Goal: Transaction & Acquisition: Obtain resource

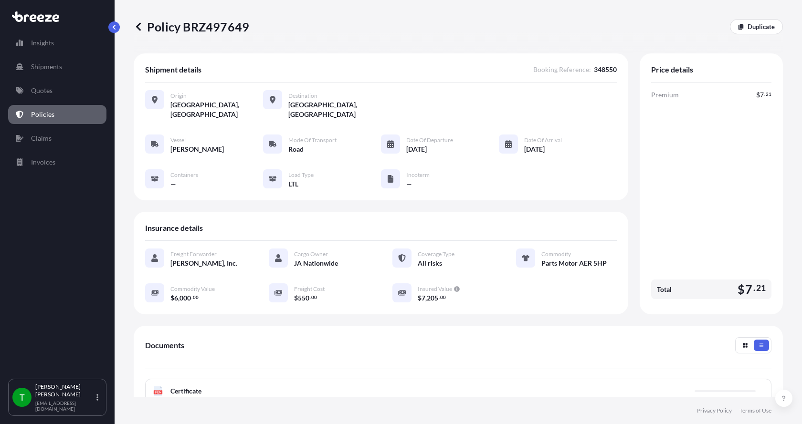
scroll to position [140, 0]
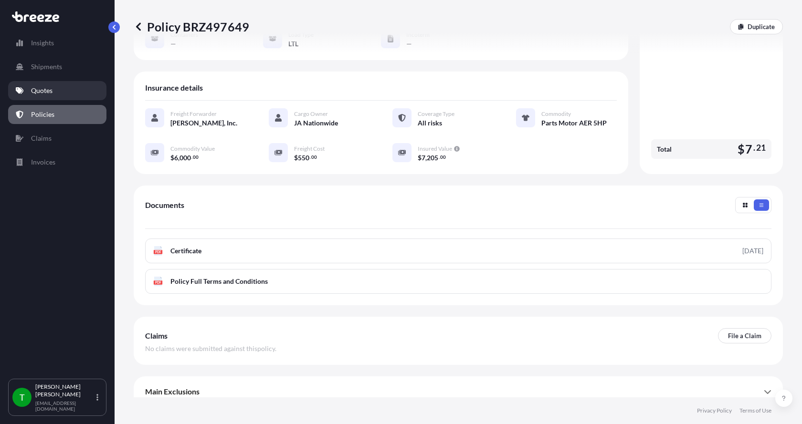
click at [49, 87] on p "Quotes" at bounding box center [41, 91] width 21 height 10
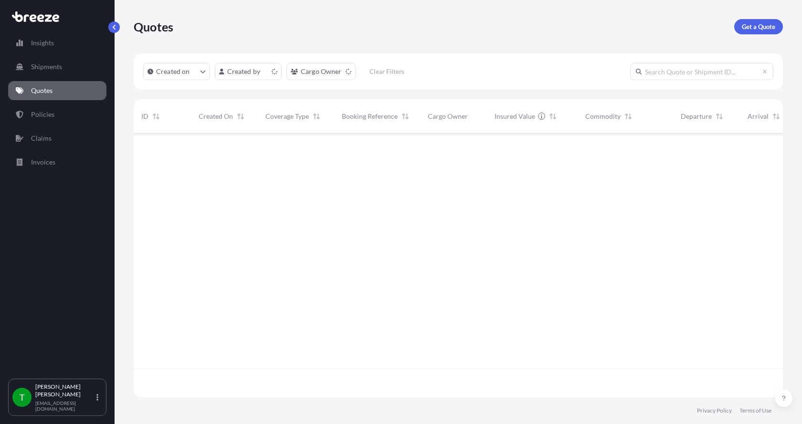
scroll to position [262, 642]
click at [759, 25] on p "Get a Quote" at bounding box center [758, 27] width 33 height 10
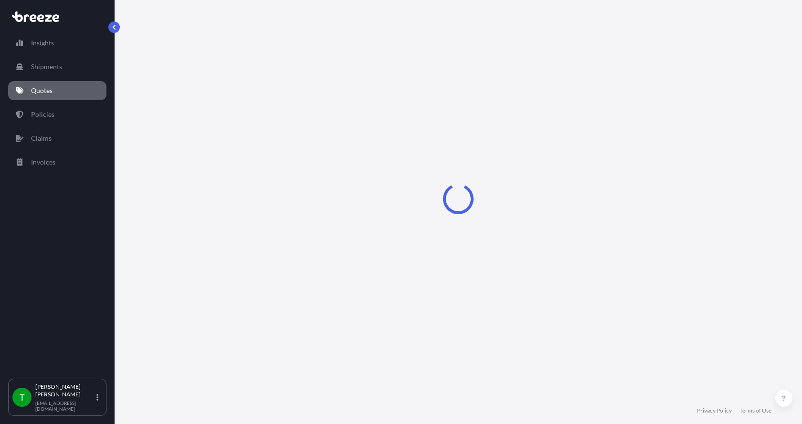
select select "Sea"
select select "1"
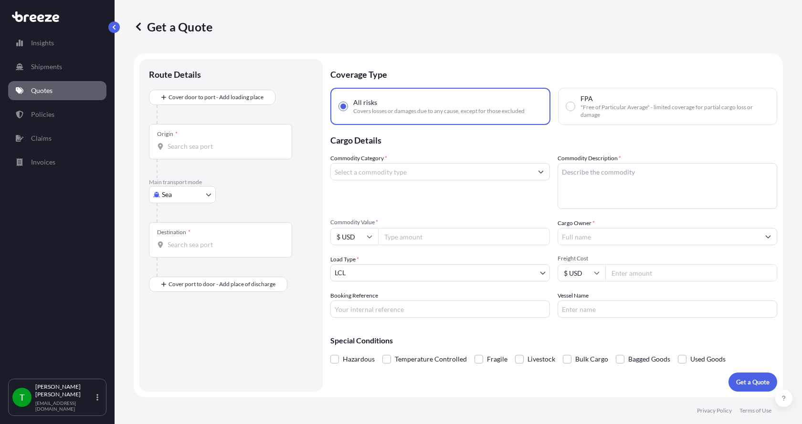
click at [179, 199] on body "Insights Shipments Quotes Policies Claims Invoices T [PERSON_NAME] [EMAIL_ADDRE…" at bounding box center [401, 212] width 802 height 424
click at [168, 254] on span "Road" at bounding box center [174, 254] width 15 height 10
select select "Road"
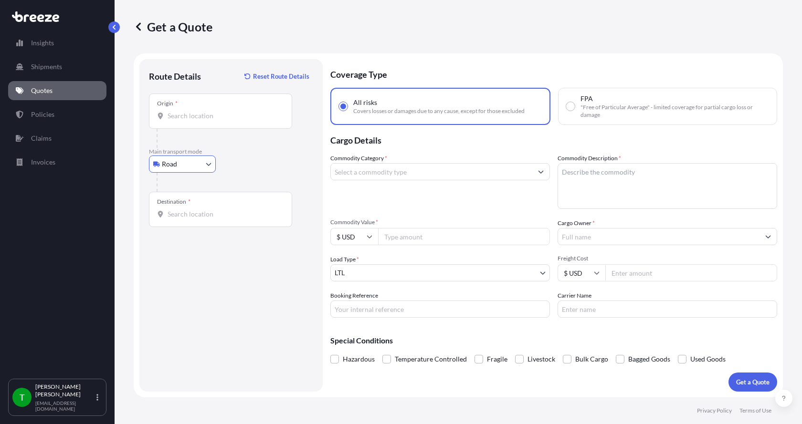
click at [198, 113] on input "Origin *" at bounding box center [224, 116] width 113 height 10
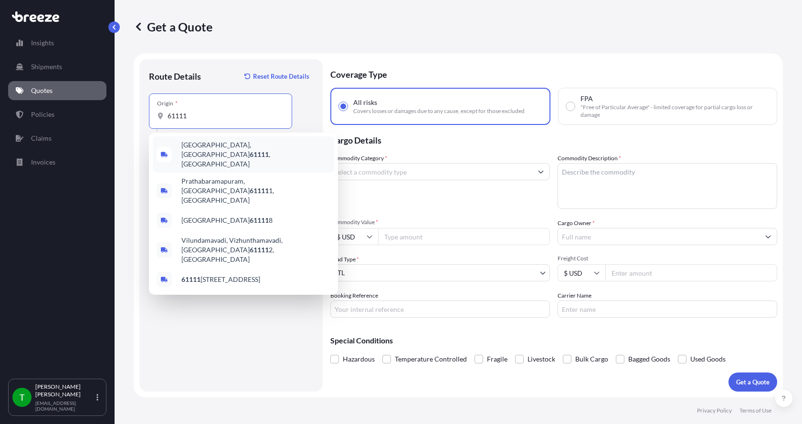
click at [192, 144] on span "[GEOGRAPHIC_DATA] , [GEOGRAPHIC_DATA]" at bounding box center [255, 154] width 149 height 29
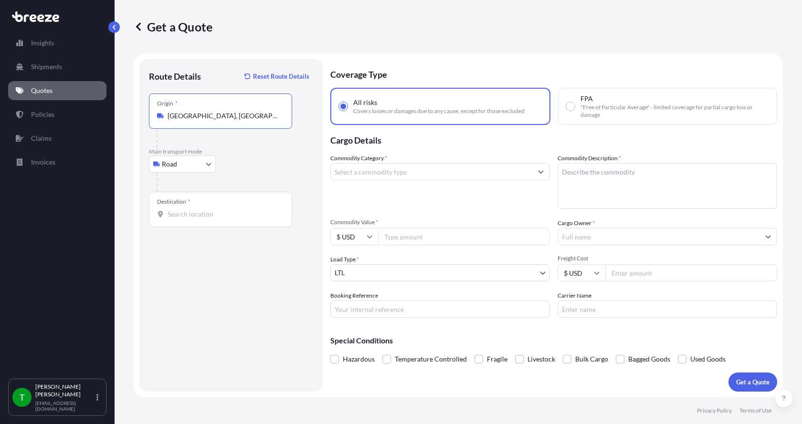
type input "[GEOGRAPHIC_DATA], [GEOGRAPHIC_DATA]"
click at [179, 210] on input "Destination *" at bounding box center [224, 215] width 113 height 10
click at [223, 219] on div "Destination * 68901" at bounding box center [220, 209] width 143 height 35
click at [223, 219] on input "68901" at bounding box center [224, 215] width 113 height 10
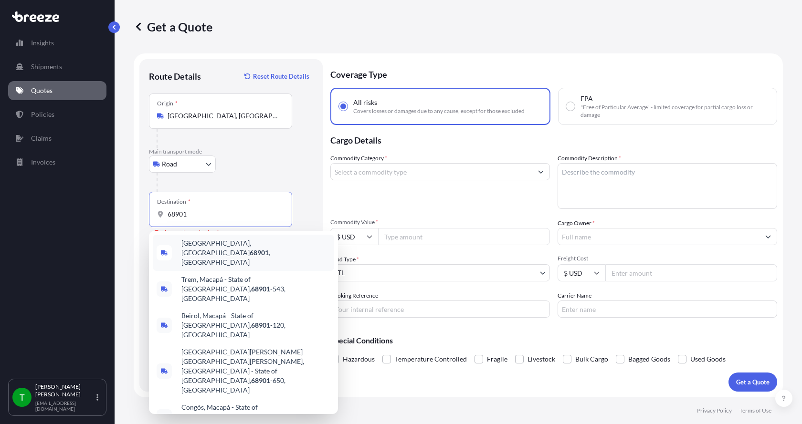
click at [210, 246] on span "[GEOGRAPHIC_DATA] , [GEOGRAPHIC_DATA]" at bounding box center [255, 253] width 149 height 29
type input "[GEOGRAPHIC_DATA], [GEOGRAPHIC_DATA]"
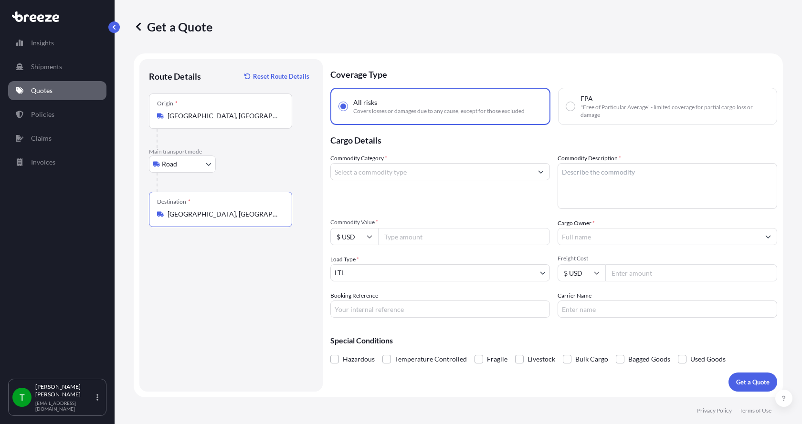
click at [354, 174] on input "Commodity Category *" at bounding box center [431, 171] width 201 height 17
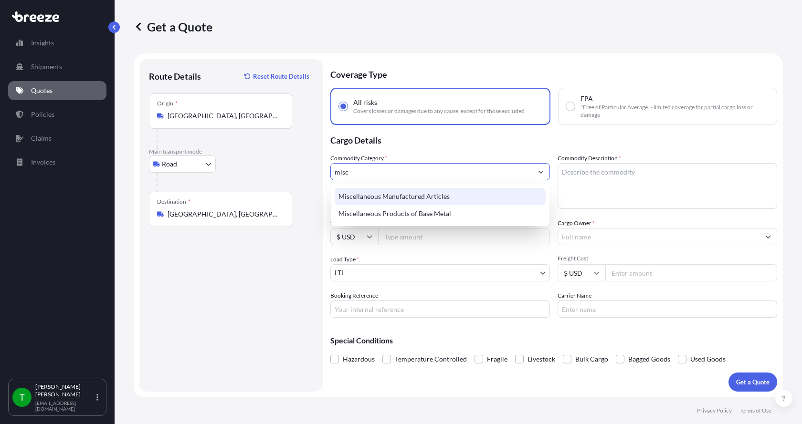
click at [358, 192] on div "Miscellaneous Manufactured Articles" at bounding box center [440, 196] width 211 height 17
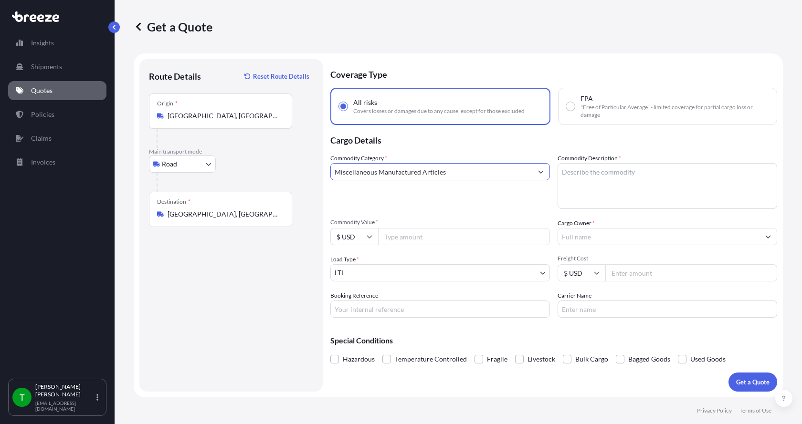
type input "Miscellaneous Manufactured Articles"
click at [576, 175] on textarea "Commodity Description *" at bounding box center [668, 186] width 220 height 46
type textarea "Mounting Plates"
type input "3000.00"
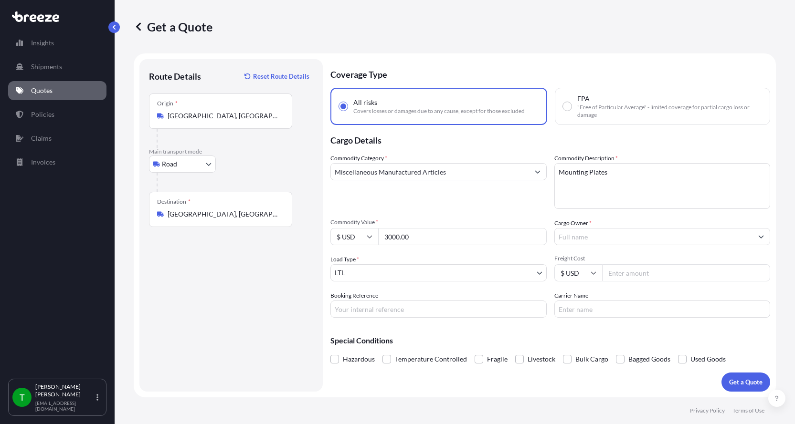
click at [575, 239] on input "Cargo Owner *" at bounding box center [654, 236] width 198 height 17
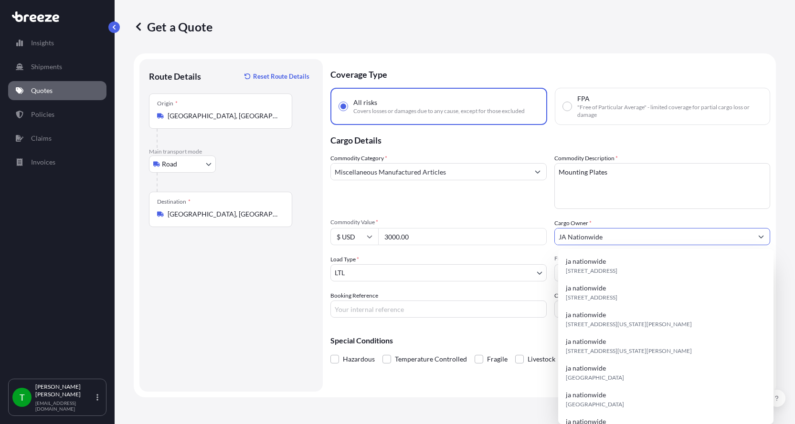
type input "JA Nationwide"
click at [378, 310] on input "Booking Reference" at bounding box center [438, 309] width 216 height 17
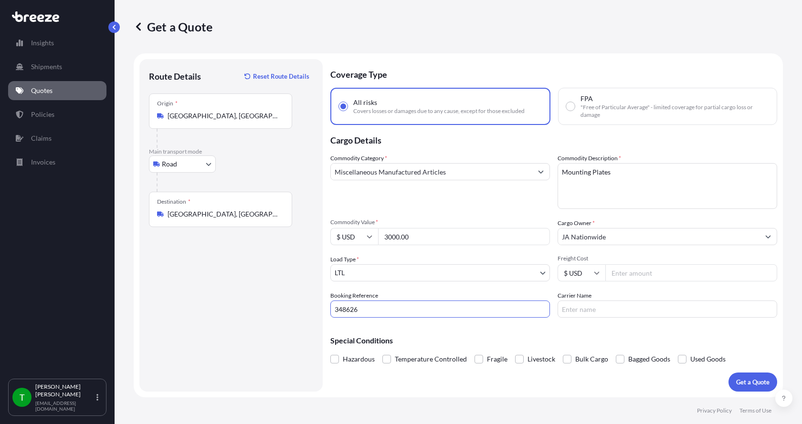
type input "348626"
click at [635, 270] on input "Freight Cost" at bounding box center [691, 272] width 172 height 17
type input "135.00"
click at [585, 310] on input "Carrier Name" at bounding box center [668, 309] width 220 height 17
type input "[PERSON_NAME] XPO"
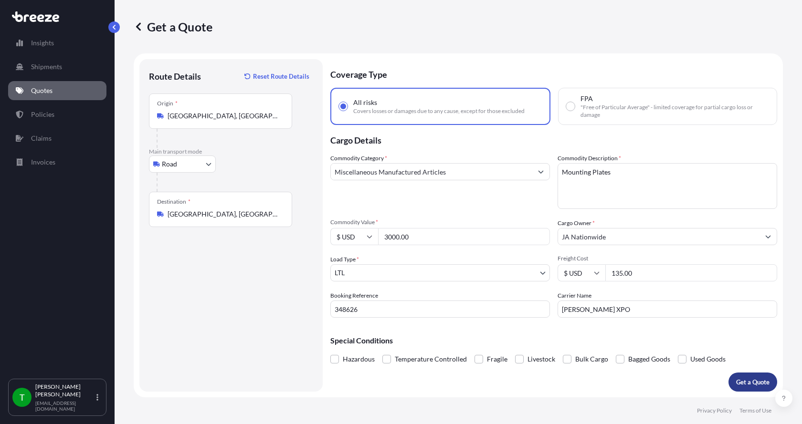
click at [746, 382] on p "Get a Quote" at bounding box center [752, 383] width 33 height 10
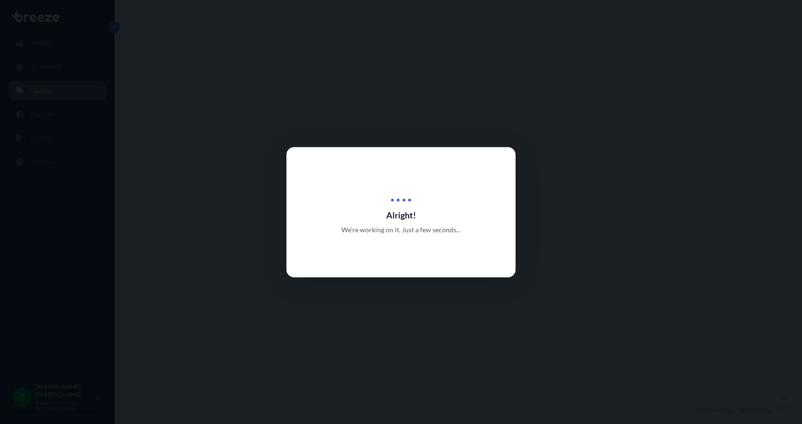
select select "Road"
select select "1"
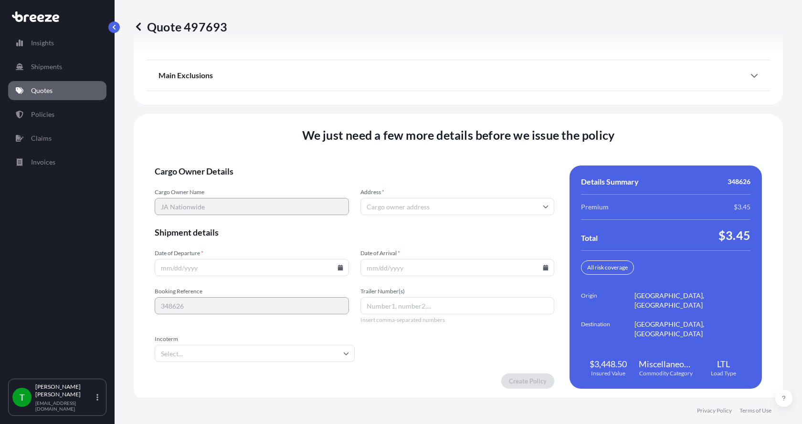
scroll to position [1256, 0]
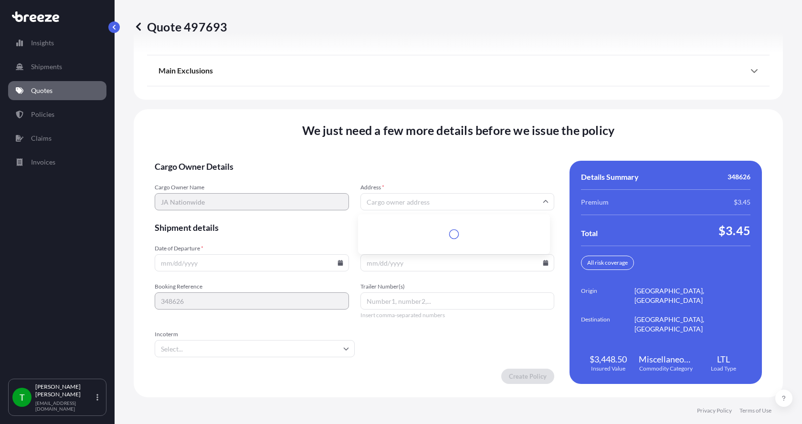
click at [411, 199] on input "Address *" at bounding box center [457, 201] width 194 height 17
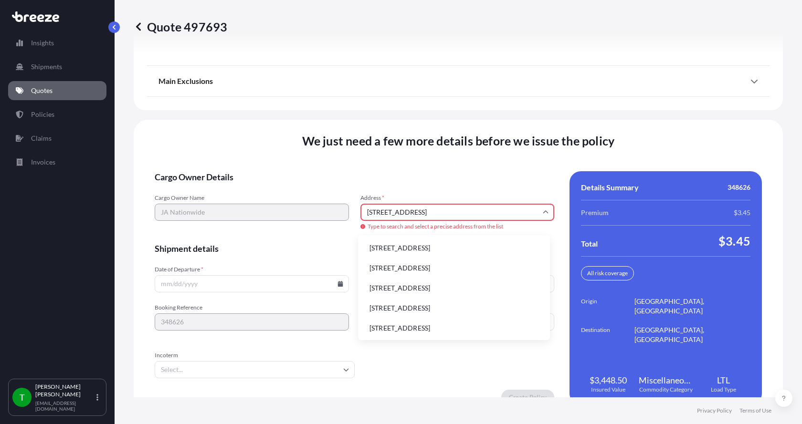
click at [394, 248] on li "[STREET_ADDRESS]" at bounding box center [454, 248] width 184 height 18
type input "[STREET_ADDRESS]"
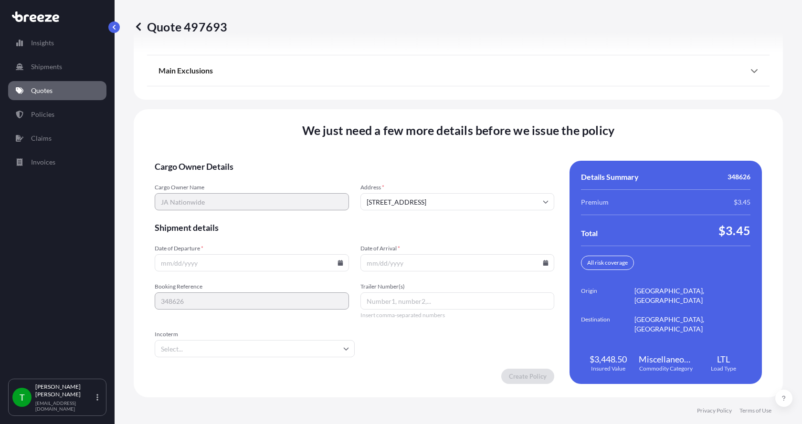
click at [338, 262] on icon at bounding box center [340, 263] width 6 height 6
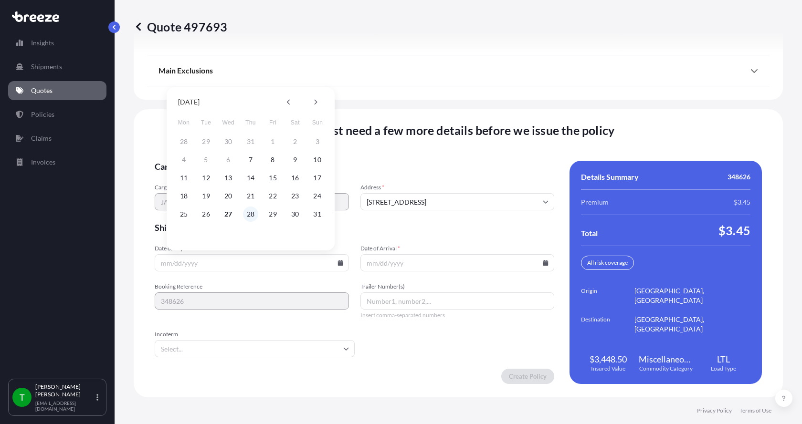
click at [250, 214] on button "28" at bounding box center [250, 214] width 15 height 15
type input "[DATE]"
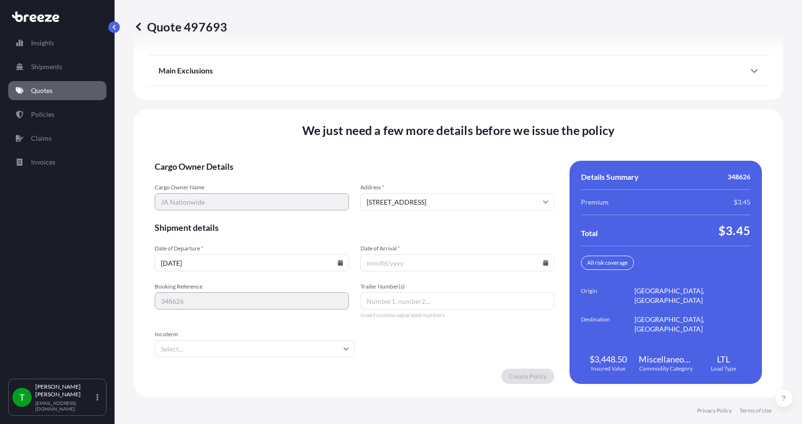
click at [250, 226] on button "28" at bounding box center [250, 230] width 11 height 9
click at [543, 263] on icon at bounding box center [545, 263] width 5 height 6
click at [518, 101] on icon at bounding box center [519, 102] width 4 height 6
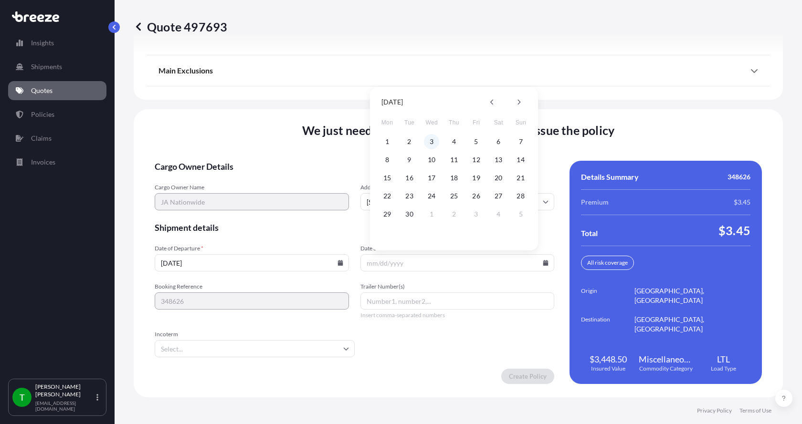
click at [433, 141] on button "3" at bounding box center [431, 141] width 15 height 15
type input "[DATE]"
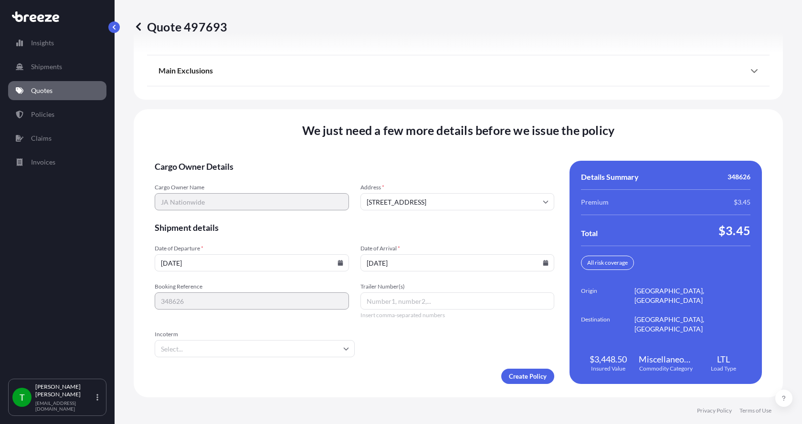
click at [433, 185] on button "3" at bounding box center [436, 189] width 11 height 9
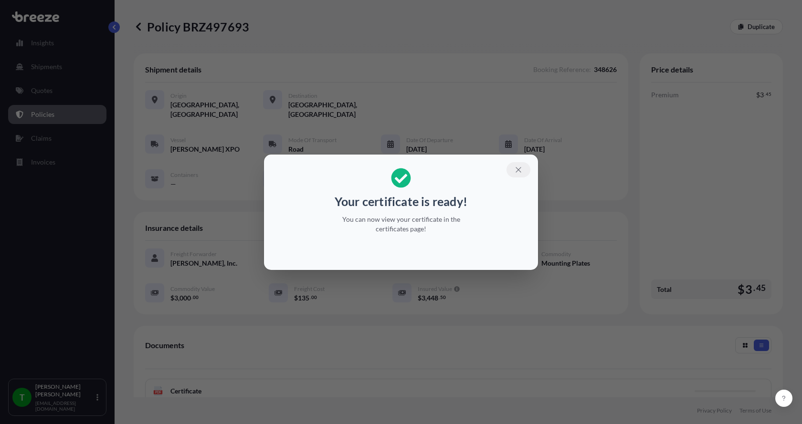
click at [522, 167] on icon "button" at bounding box center [518, 170] width 9 height 9
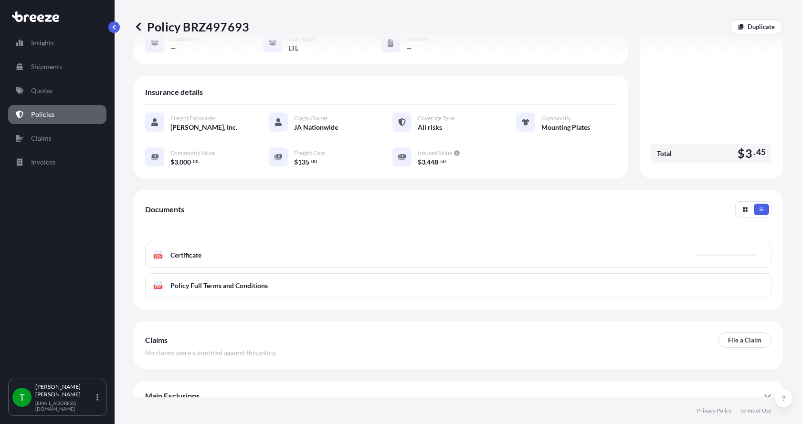
scroll to position [140, 0]
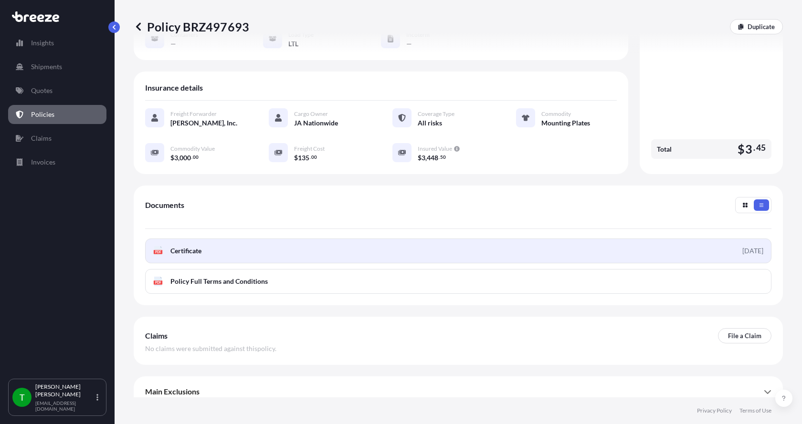
click at [162, 246] on link "PDF Certificate [DATE]" at bounding box center [458, 251] width 626 height 25
